Goal: Task Accomplishment & Management: Manage account settings

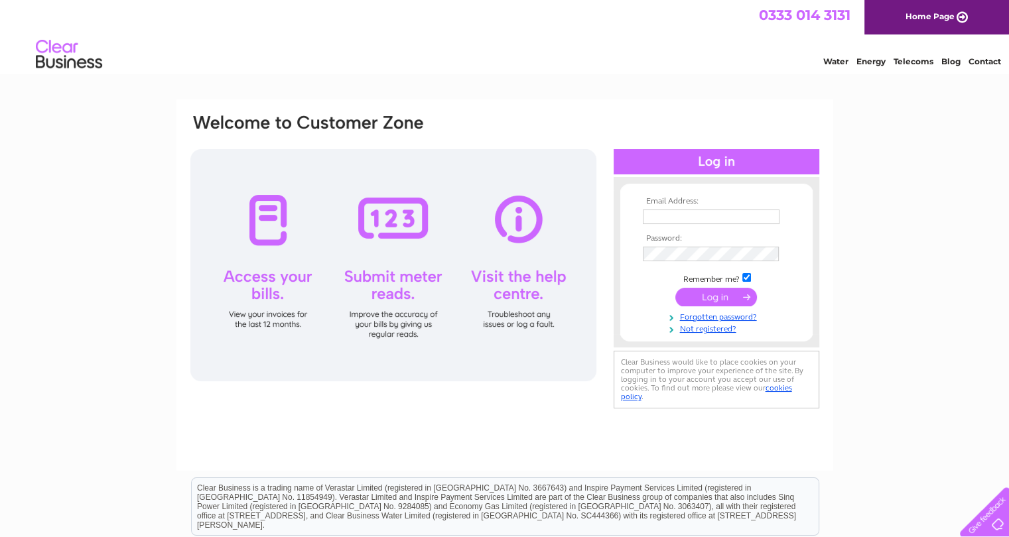
type input "accounts@gmfc.net"
click at [695, 294] on input "submit" at bounding box center [716, 297] width 82 height 19
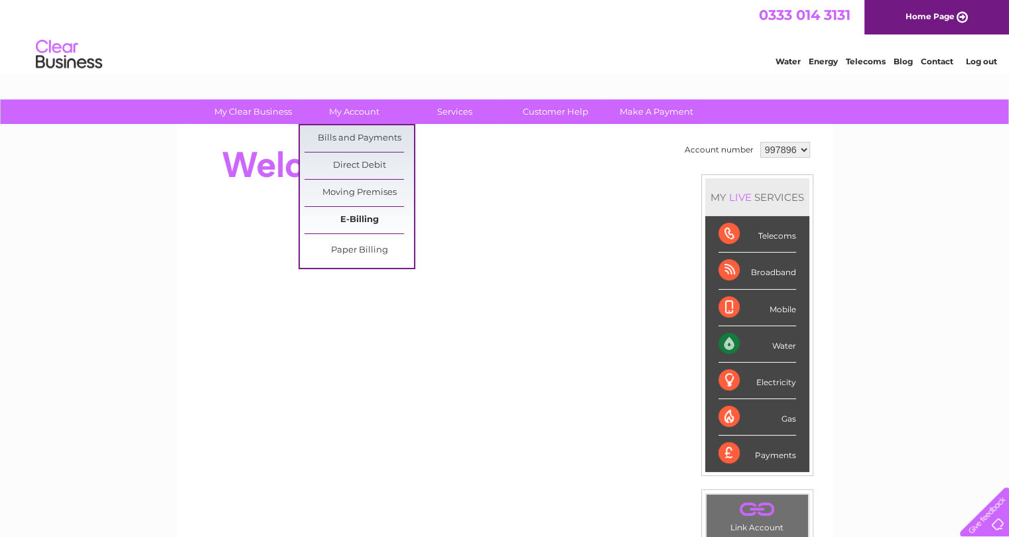
click at [347, 212] on link "E-Billing" at bounding box center [358, 220] width 109 height 27
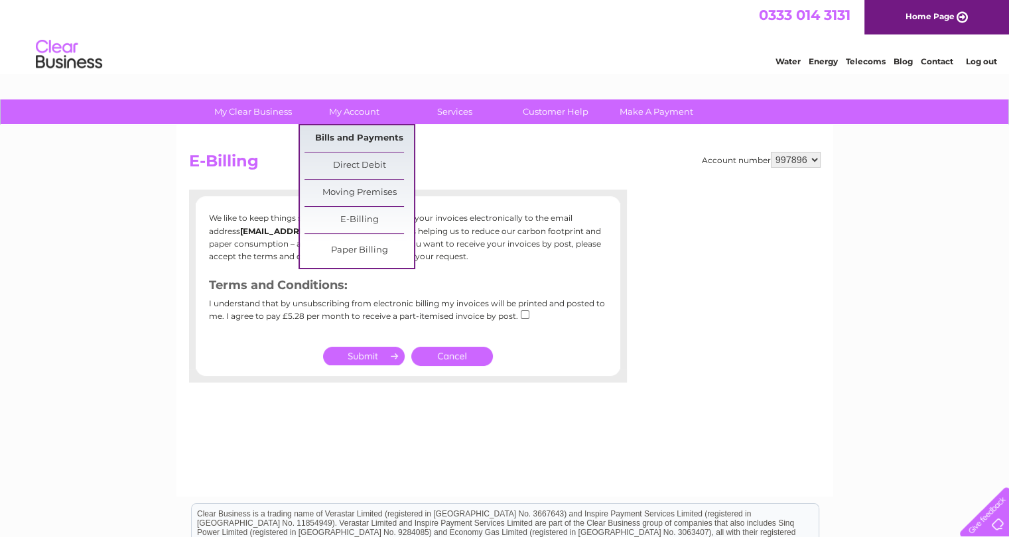
click at [358, 133] on link "Bills and Payments" at bounding box center [358, 138] width 109 height 27
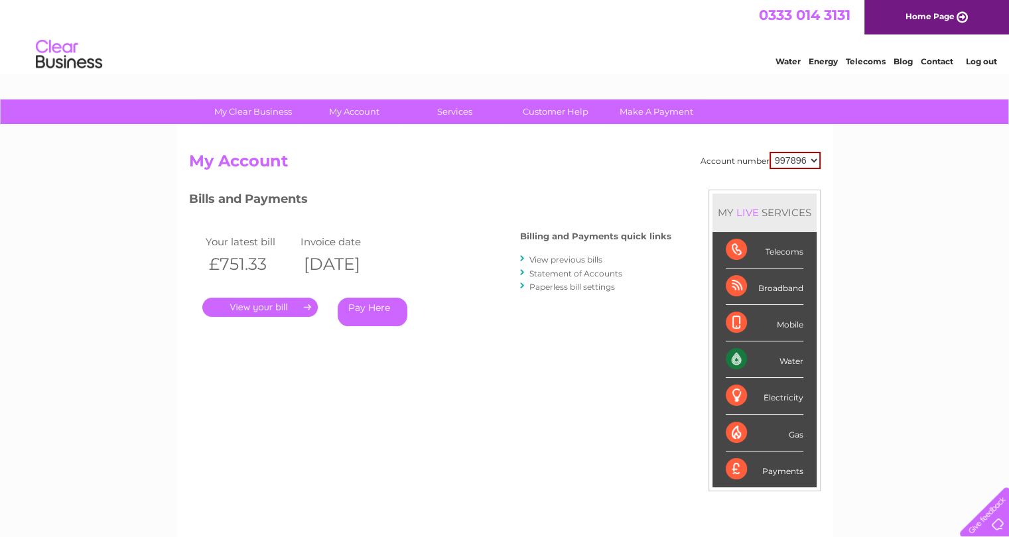
click at [261, 306] on link "." at bounding box center [259, 307] width 115 height 19
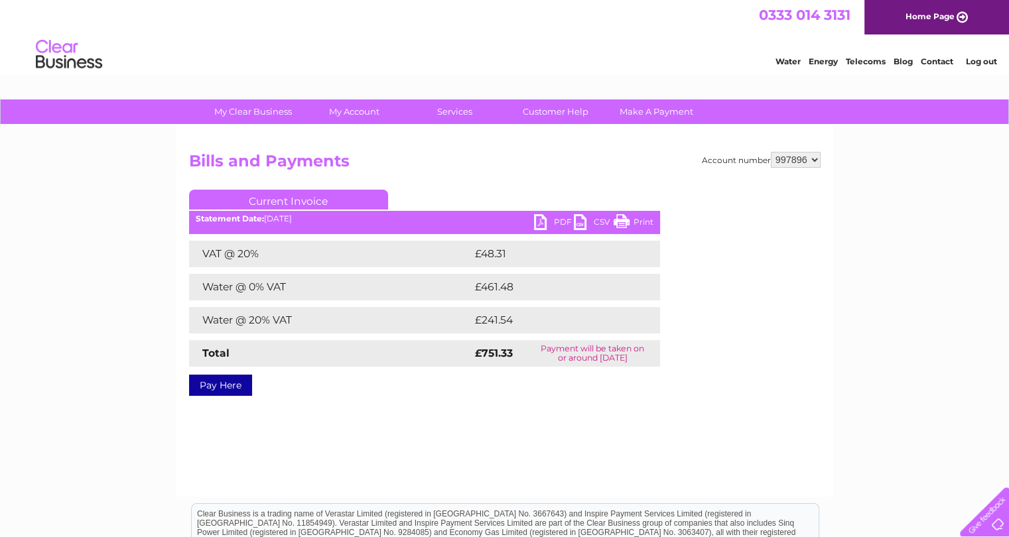
click at [546, 218] on link "PDF" at bounding box center [554, 223] width 40 height 19
